Goal: Communication & Community: Answer question/provide support

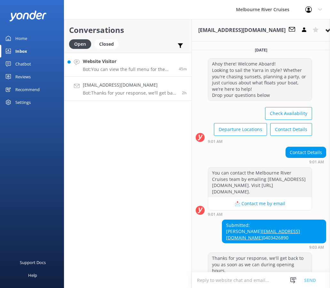
scroll to position [247, 0]
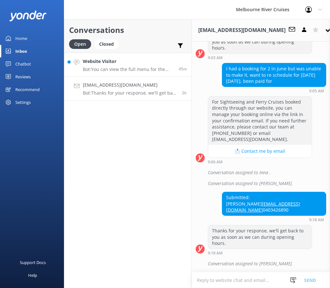
drag, startPoint x: 0, startPoint y: 0, endPoint x: 130, endPoint y: 60, distance: 143.5
click at [130, 60] on h4 "Website Visitor" at bounding box center [128, 61] width 91 height 7
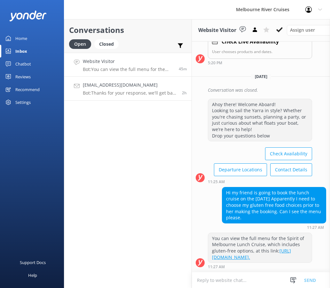
scroll to position [189, 0]
click at [152, 90] on div "[EMAIL_ADDRESS][DOMAIN_NAME] Bot: Thanks for your response, we'll get back to y…" at bounding box center [130, 89] width 94 height 14
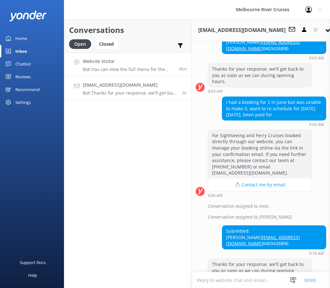
click at [158, 65] on div "Website Visitor Bot: You can view the full menu for the Spirit of Melbourne Lun…" at bounding box center [128, 65] width 91 height 14
